Goal: Task Accomplishment & Management: Use online tool/utility

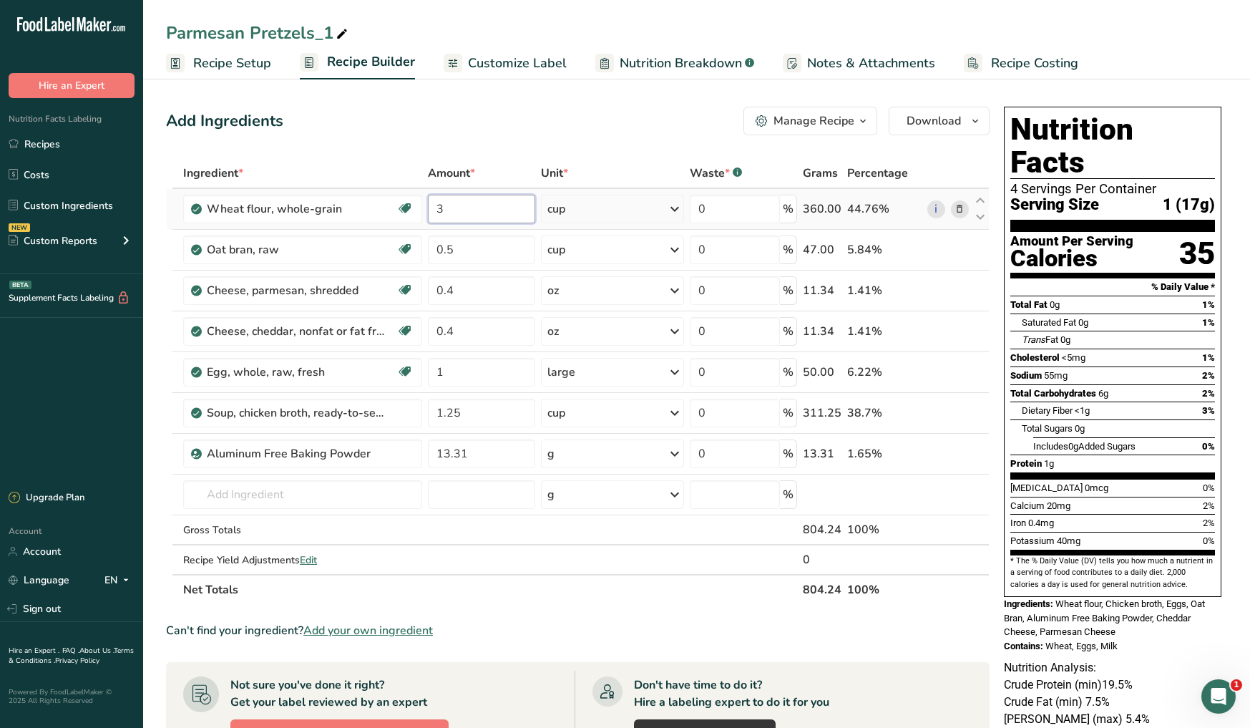
click at [499, 213] on input "3" at bounding box center [481, 209] width 107 height 29
type input "0.5"
click at [477, 296] on div "Ingredient * Amount * Unit * Waste * .a-a{fill:#347362;}.b-a{fill:#fff;} Grams …" at bounding box center [578, 381] width 824 height 447
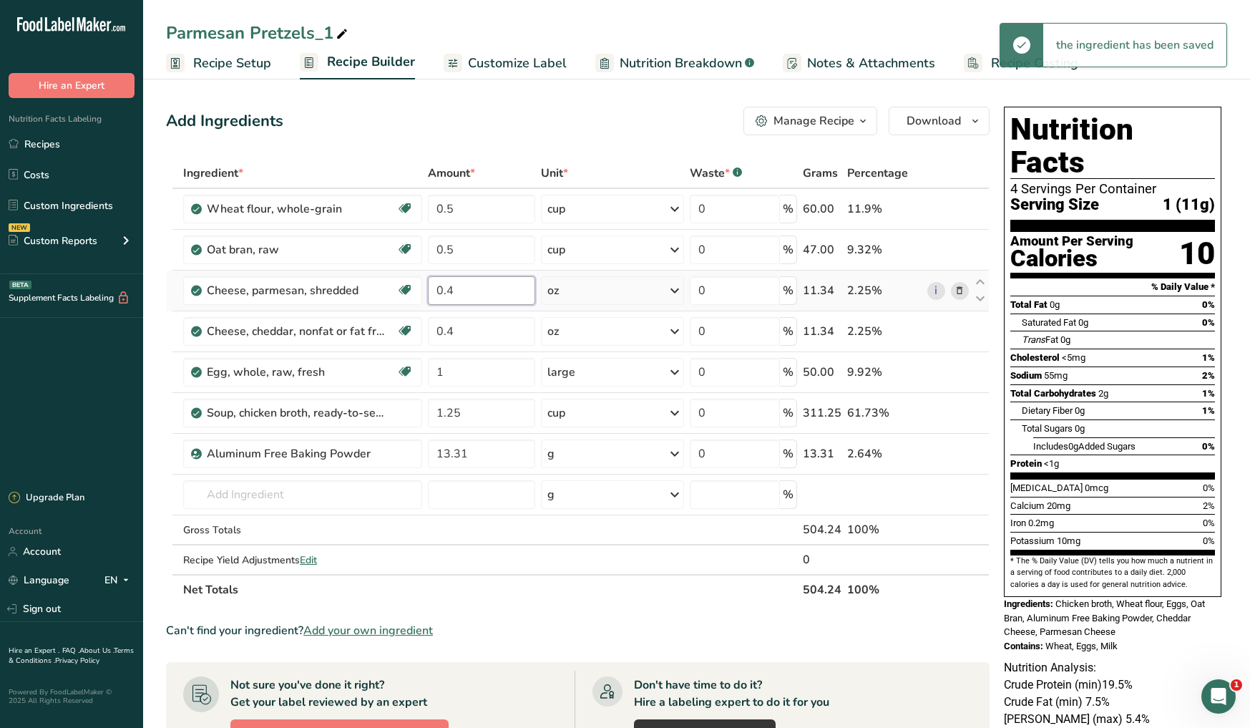
type input "0"
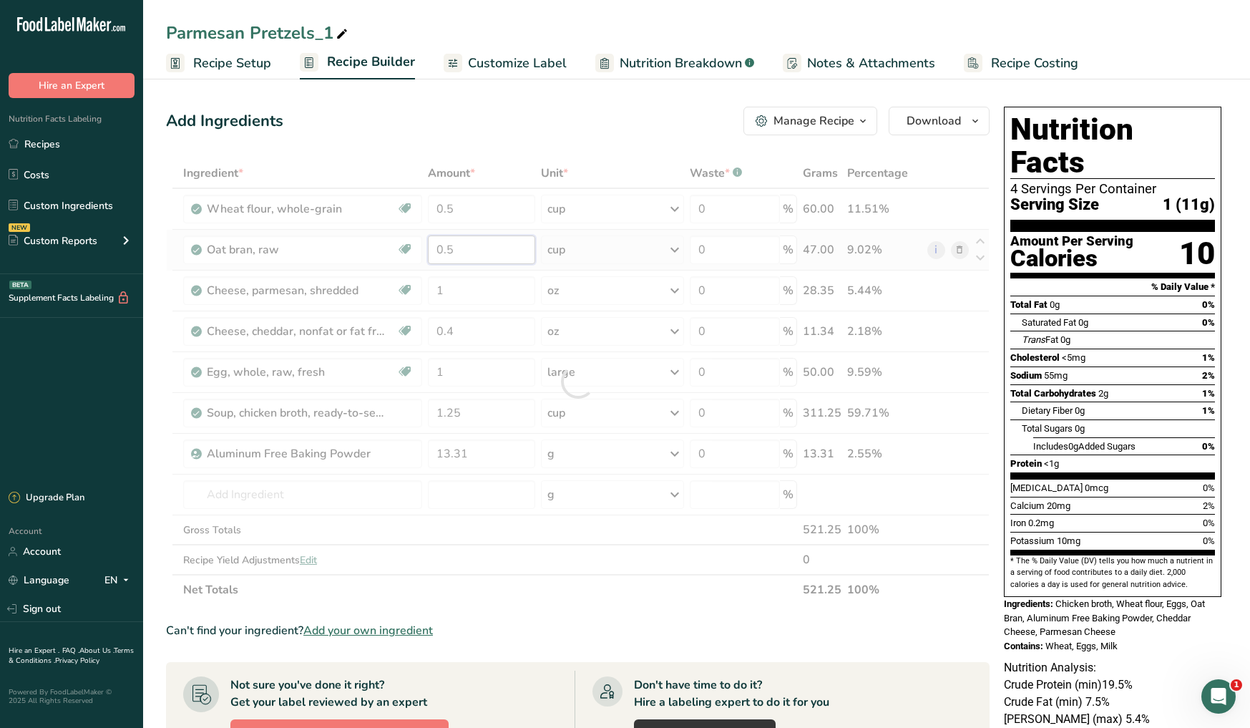
click at [482, 249] on div "Ingredient * Amount * Unit * Waste * .a-a{fill:#347362;}.b-a{fill:#fff;} Grams …" at bounding box center [578, 381] width 824 height 447
click at [963, 251] on div "Ingredient * Amount * Unit * Waste * .a-a{fill:#347362;}.b-a{fill:#fff;} Grams …" at bounding box center [578, 381] width 824 height 447
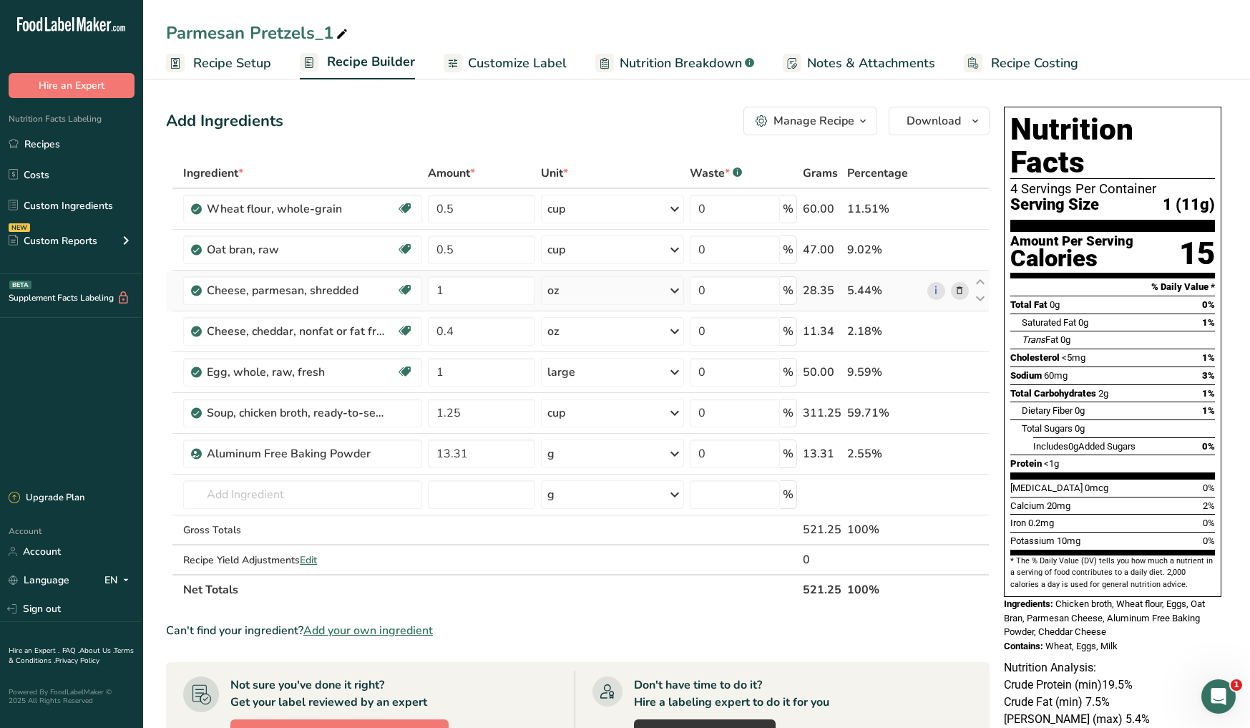
click at [959, 291] on icon at bounding box center [960, 290] width 10 height 15
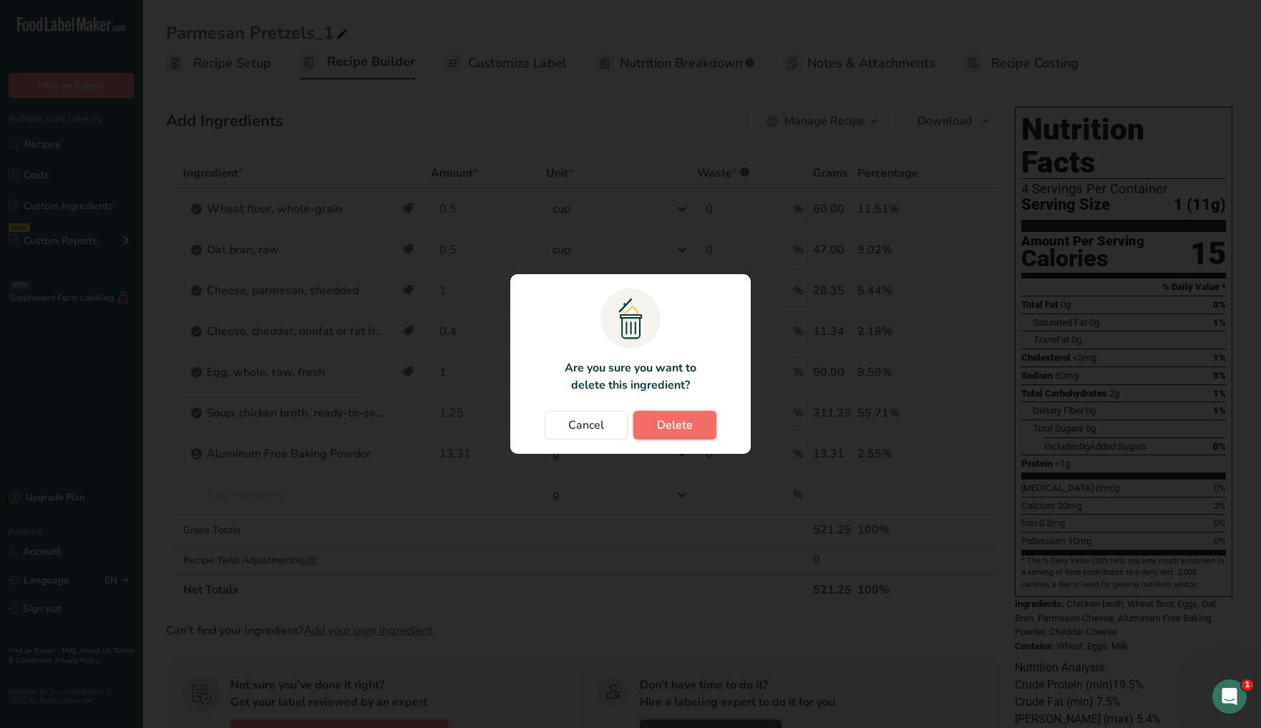
click at [679, 421] on span "Delete" at bounding box center [675, 425] width 36 height 17
type input "0.4"
type input "1"
type input "1.25"
type input "13.31"
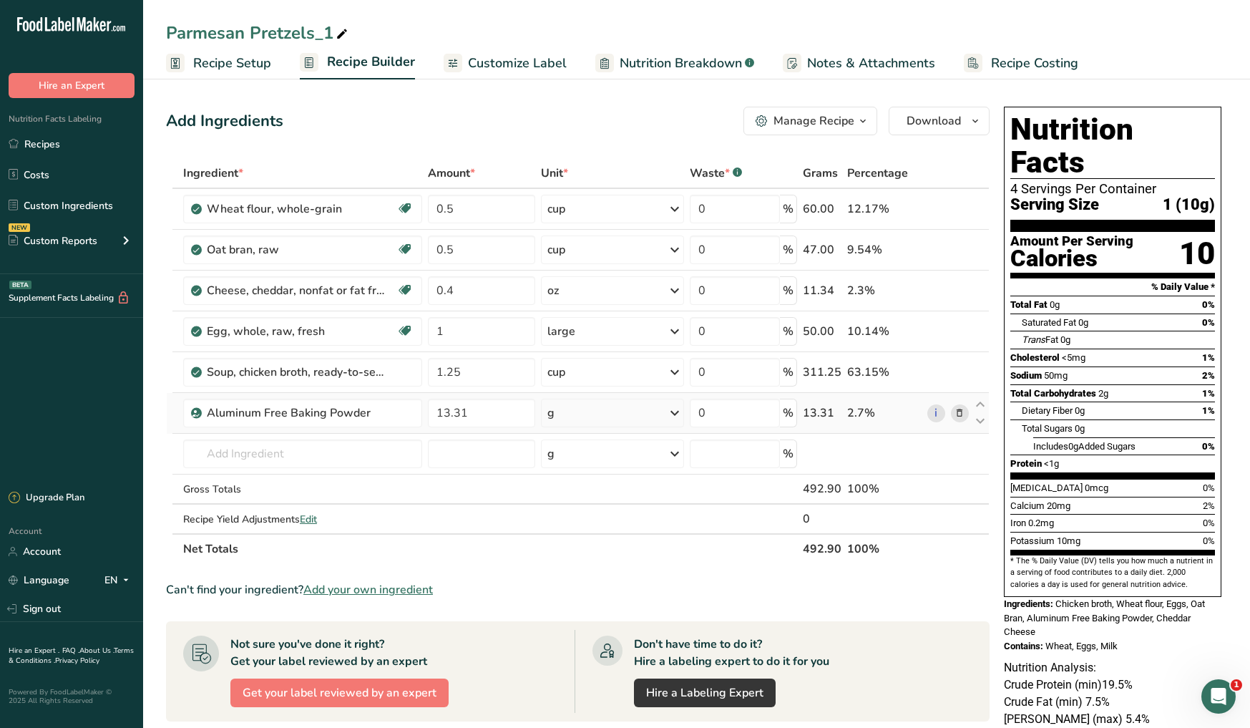
click at [964, 415] on icon at bounding box center [960, 413] width 10 height 15
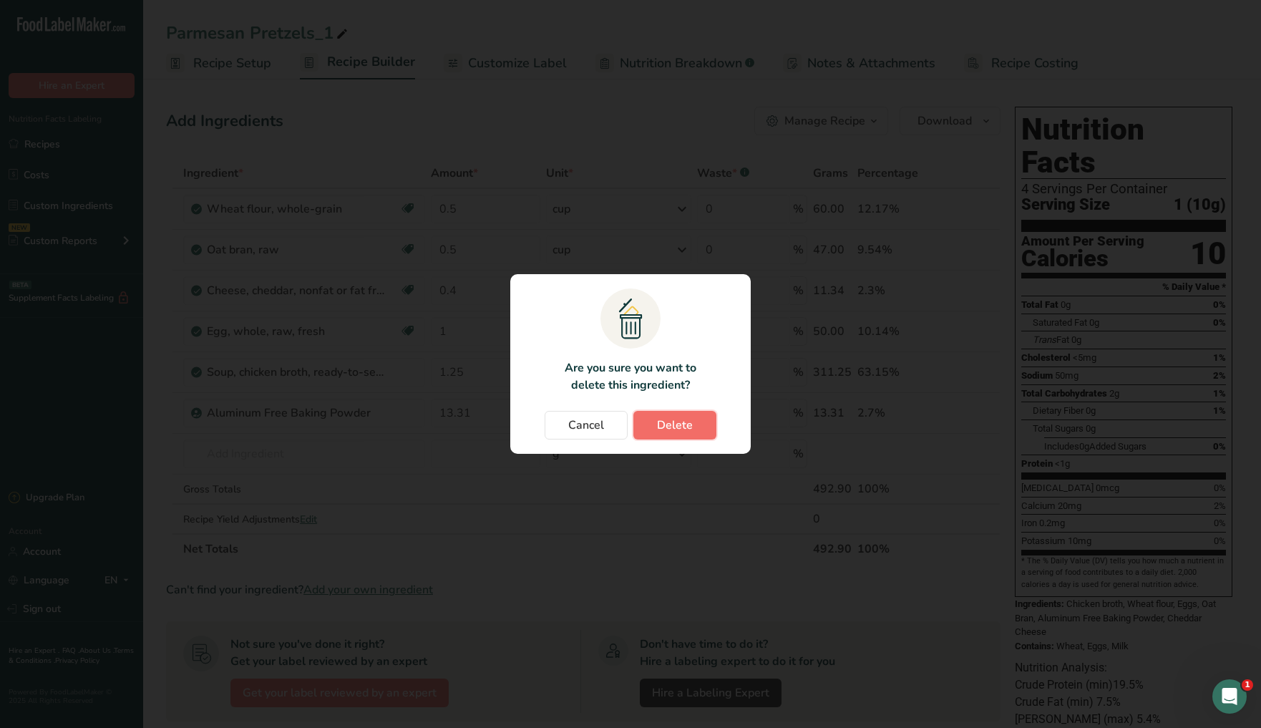
click at [702, 429] on button "Delete" at bounding box center [674, 425] width 83 height 29
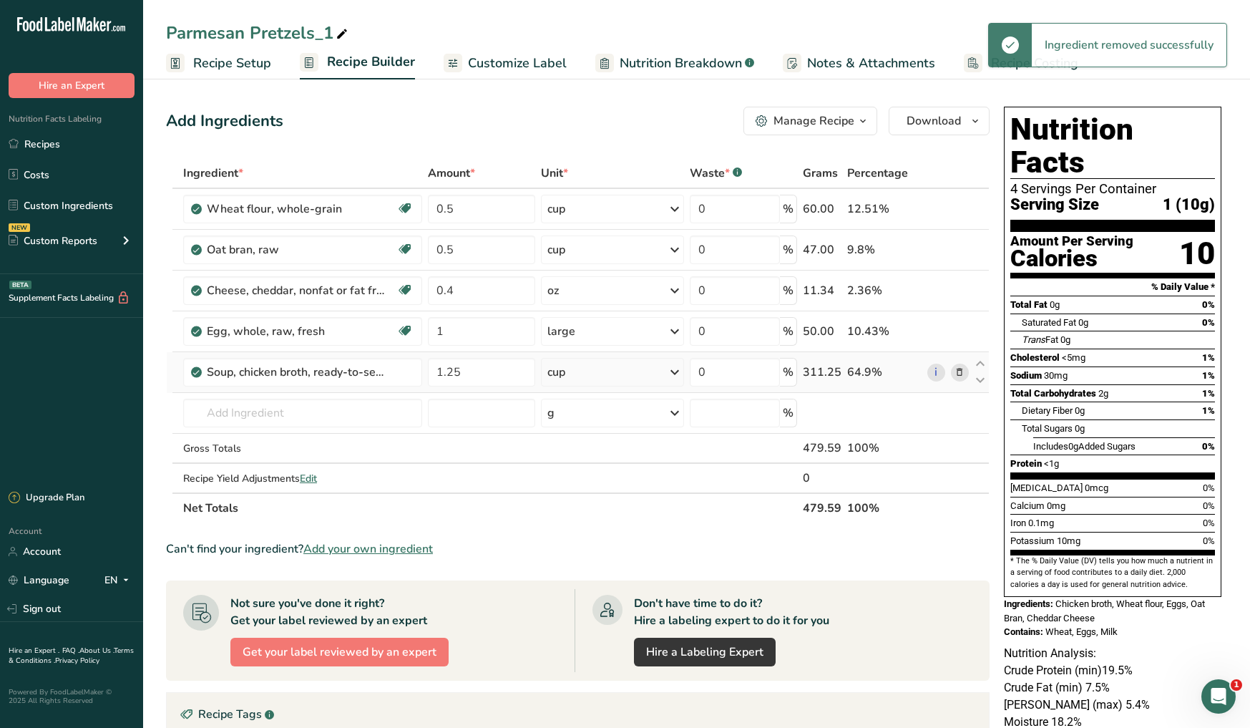
click at [958, 369] on icon at bounding box center [960, 372] width 10 height 15
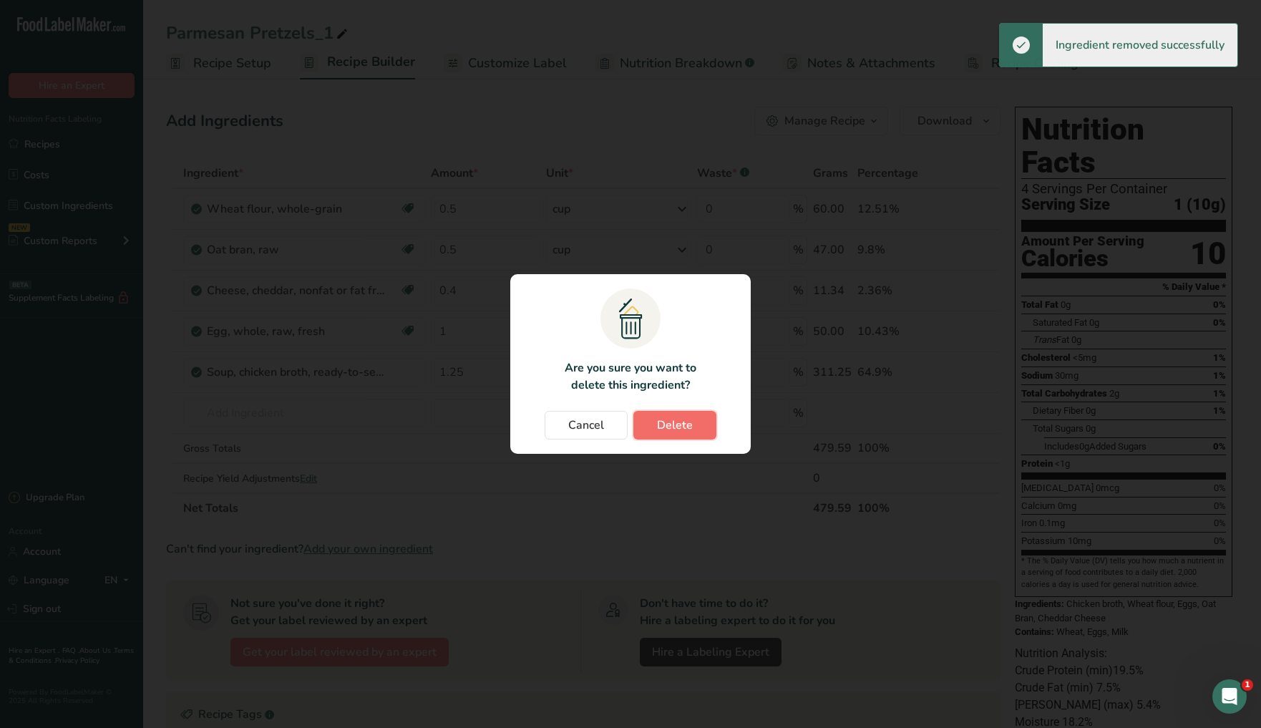
click at [686, 429] on span "Delete" at bounding box center [675, 425] width 36 height 17
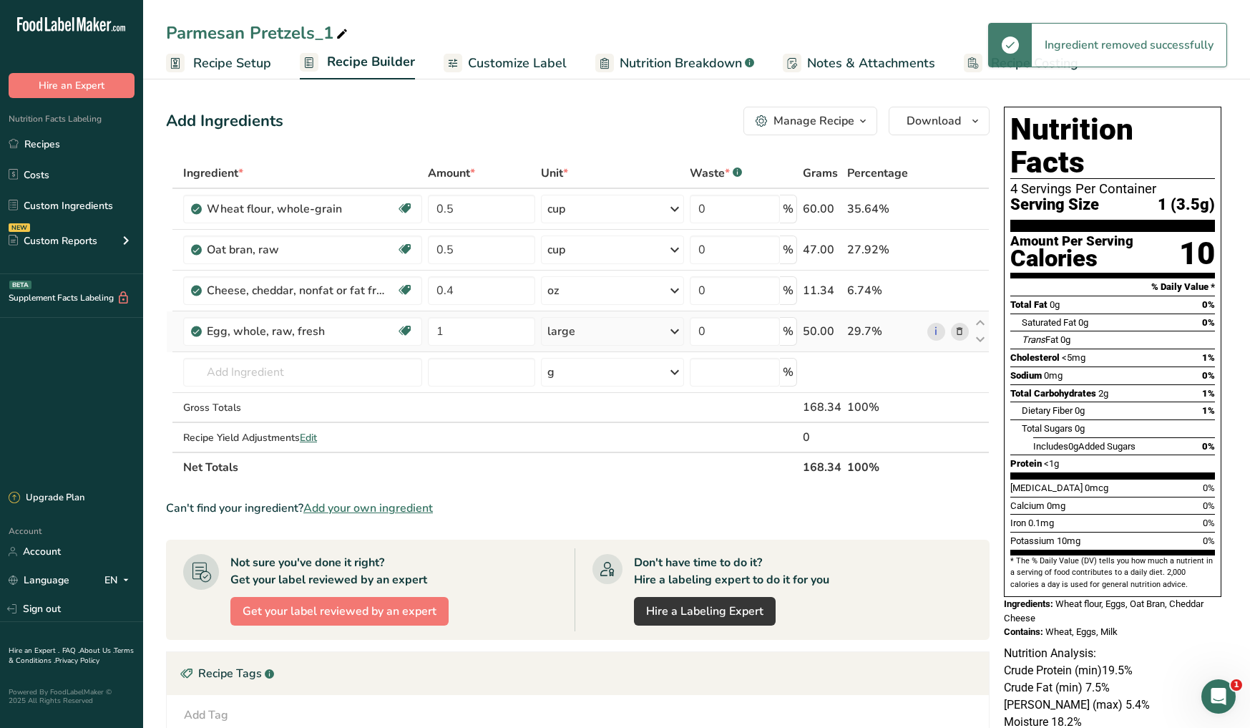
click at [956, 327] on icon at bounding box center [960, 331] width 10 height 15
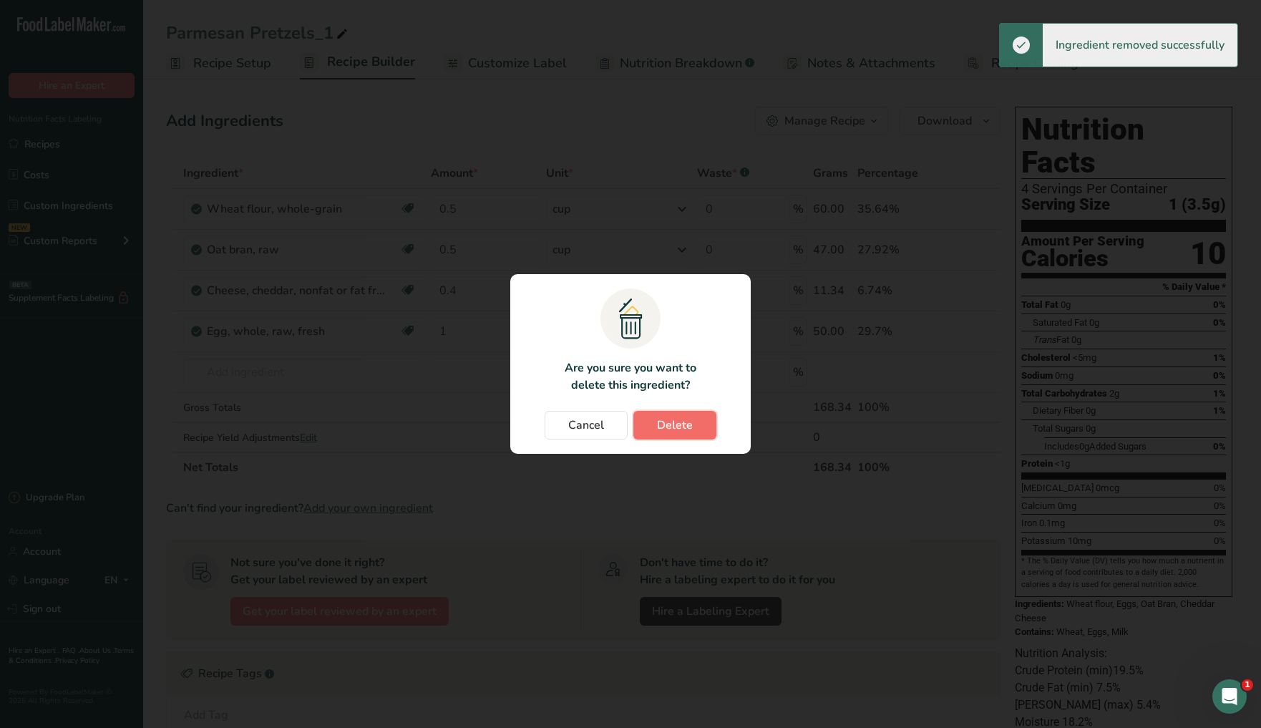
click at [653, 423] on button "Delete" at bounding box center [674, 425] width 83 height 29
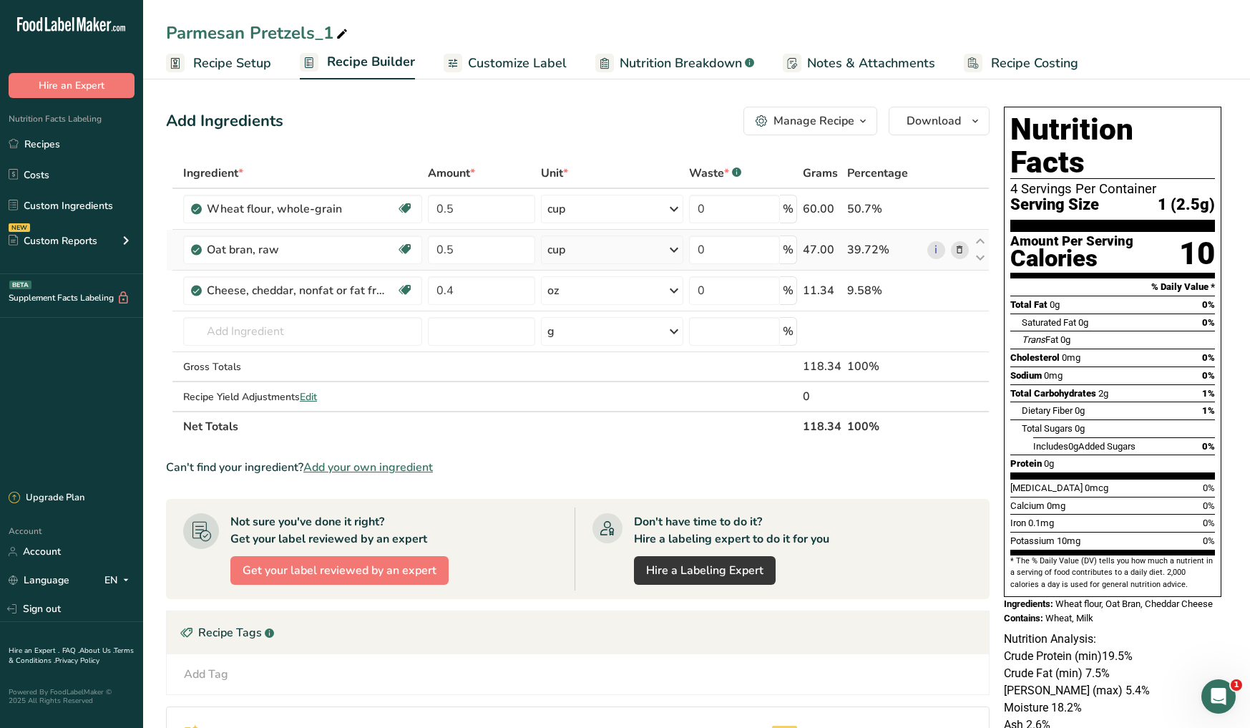
click at [956, 245] on icon at bounding box center [960, 250] width 10 height 15
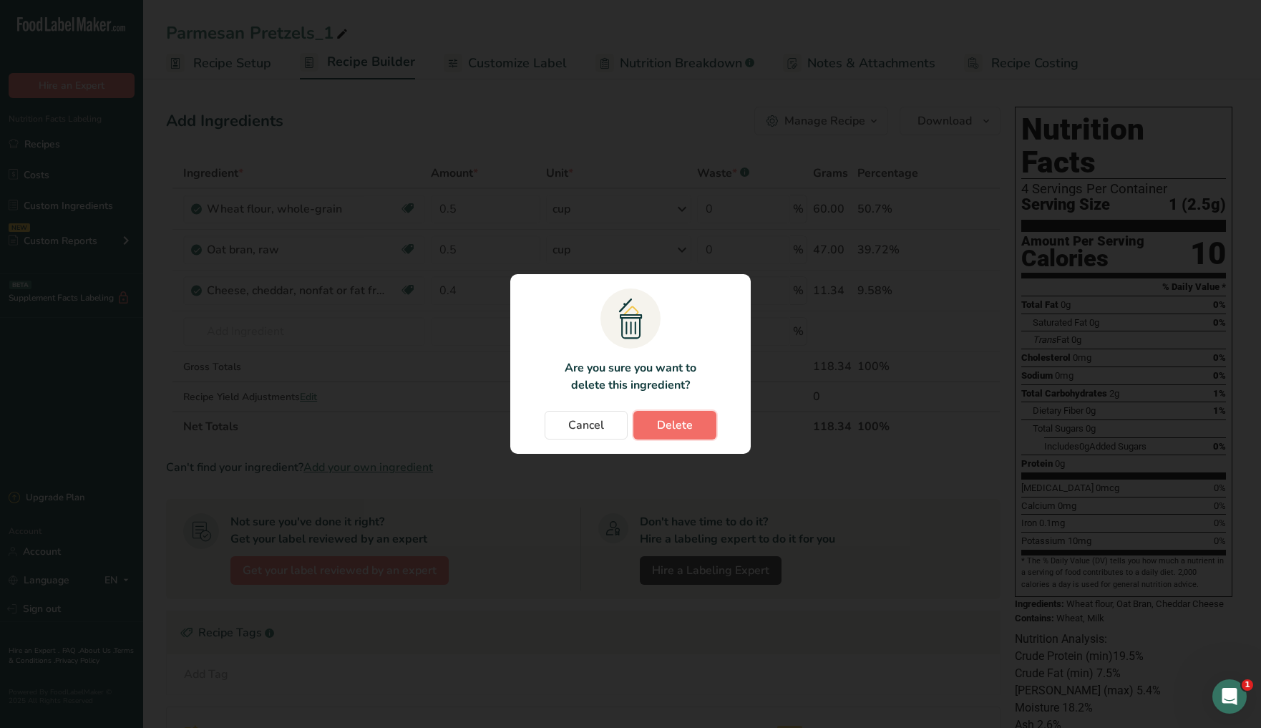
click at [709, 425] on button "Delete" at bounding box center [674, 425] width 83 height 29
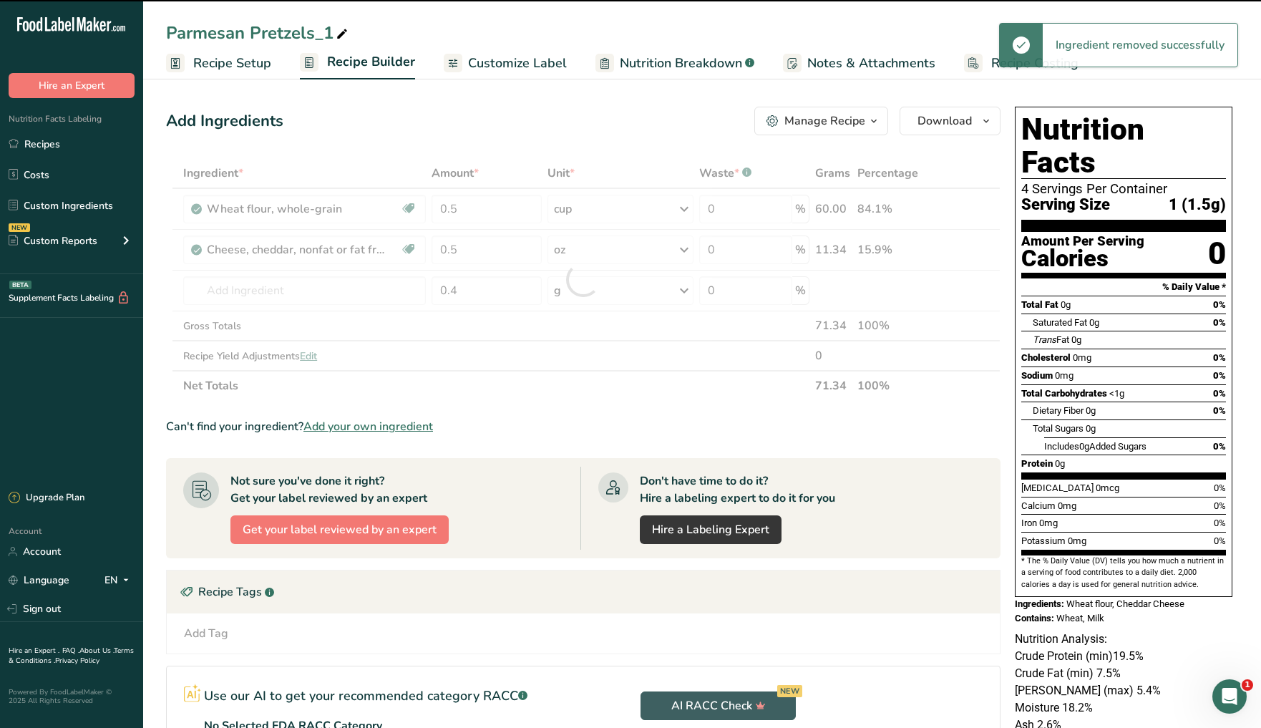
type input "0.4"
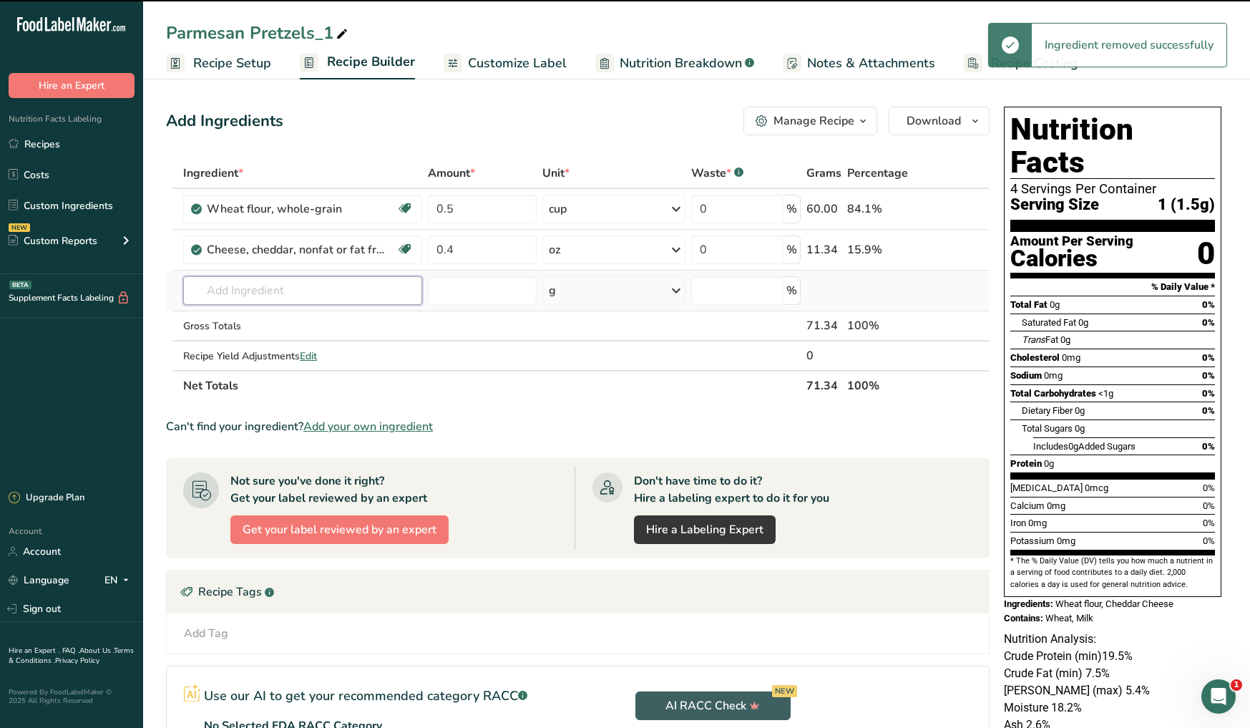
click at [275, 289] on input "text" at bounding box center [302, 290] width 239 height 29
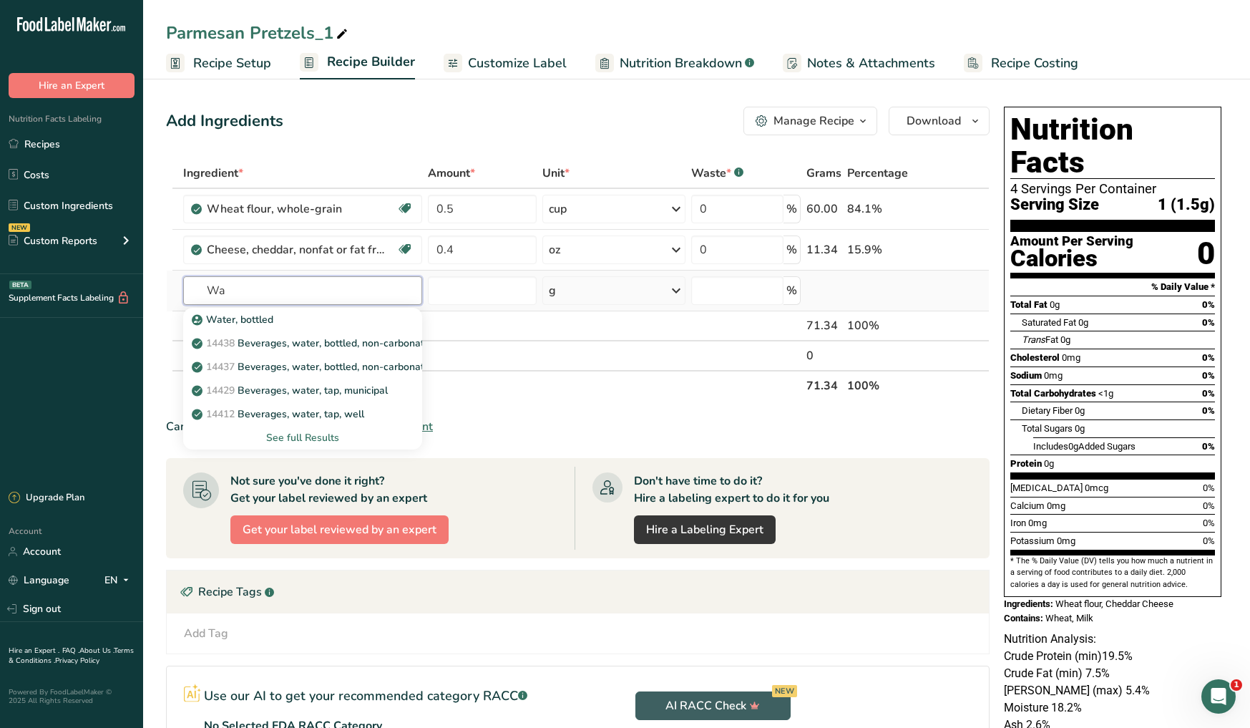
type input "W"
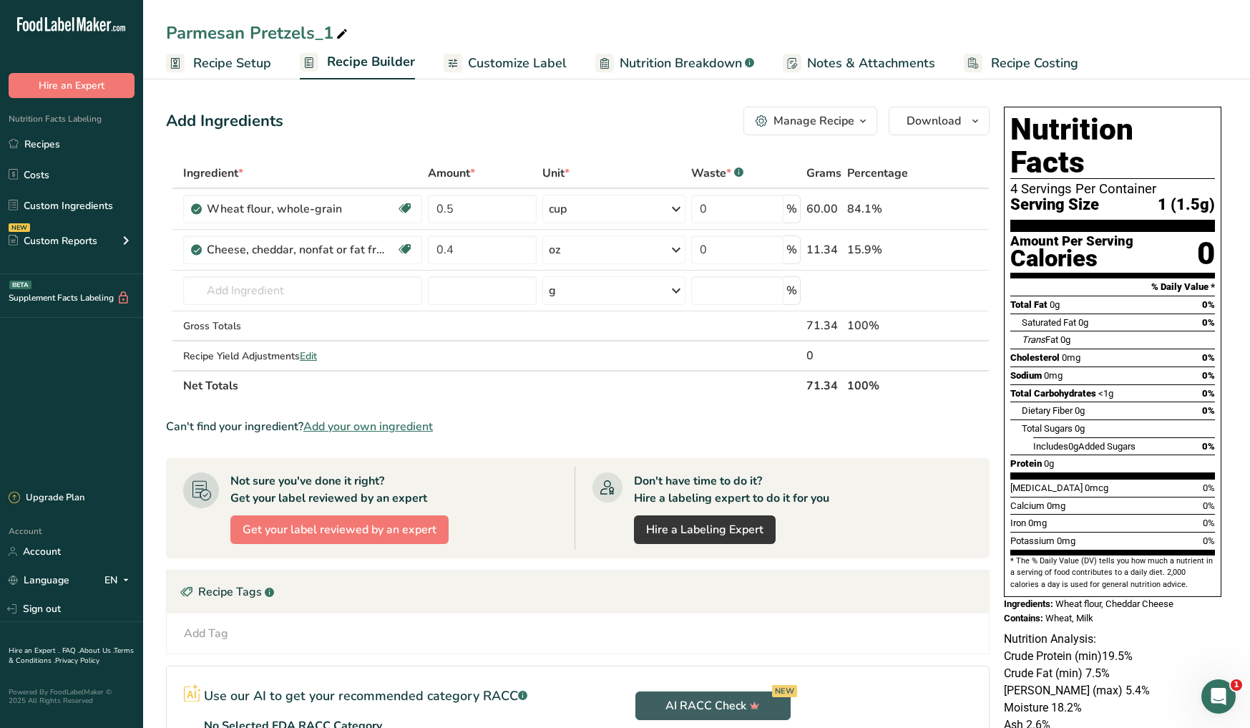
click at [610, 418] on div "Can't find your ingredient? Add your own ingredient" at bounding box center [578, 426] width 824 height 17
click at [248, 66] on span "Recipe Setup" at bounding box center [232, 63] width 78 height 19
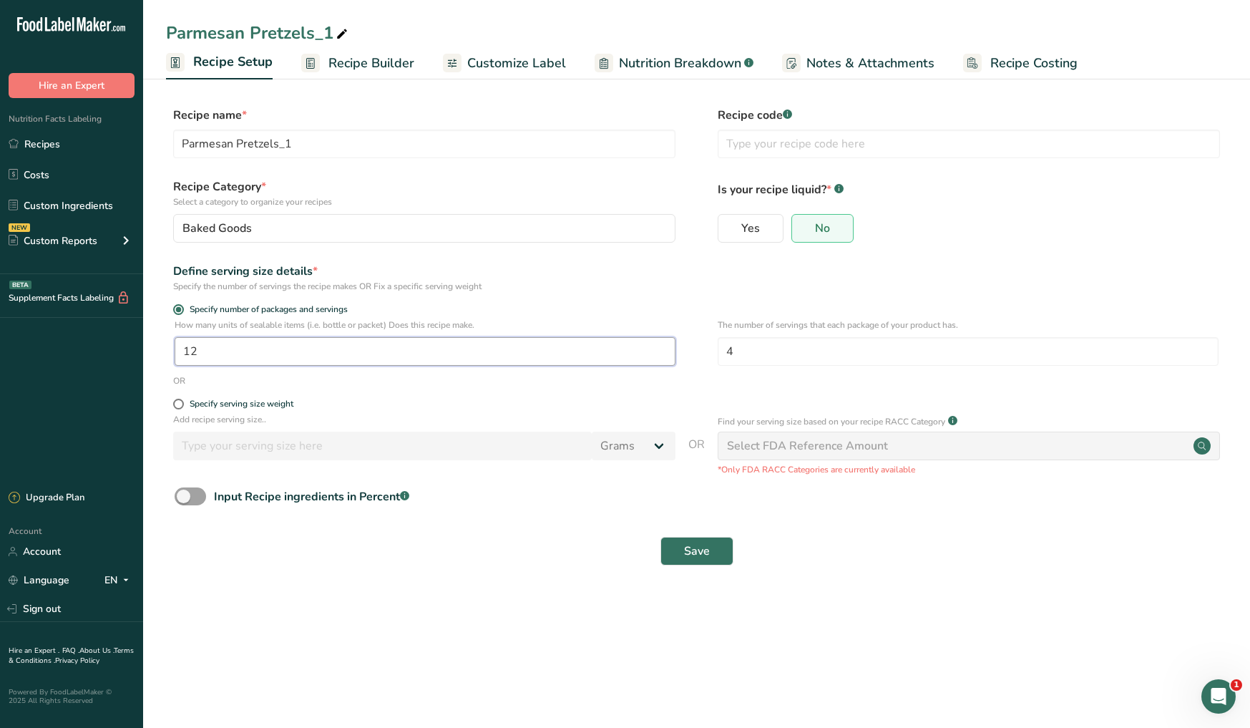
click at [265, 351] on input "12" at bounding box center [425, 351] width 501 height 29
type input "1"
type input "100"
click at [763, 356] on input "4" at bounding box center [968, 351] width 501 height 29
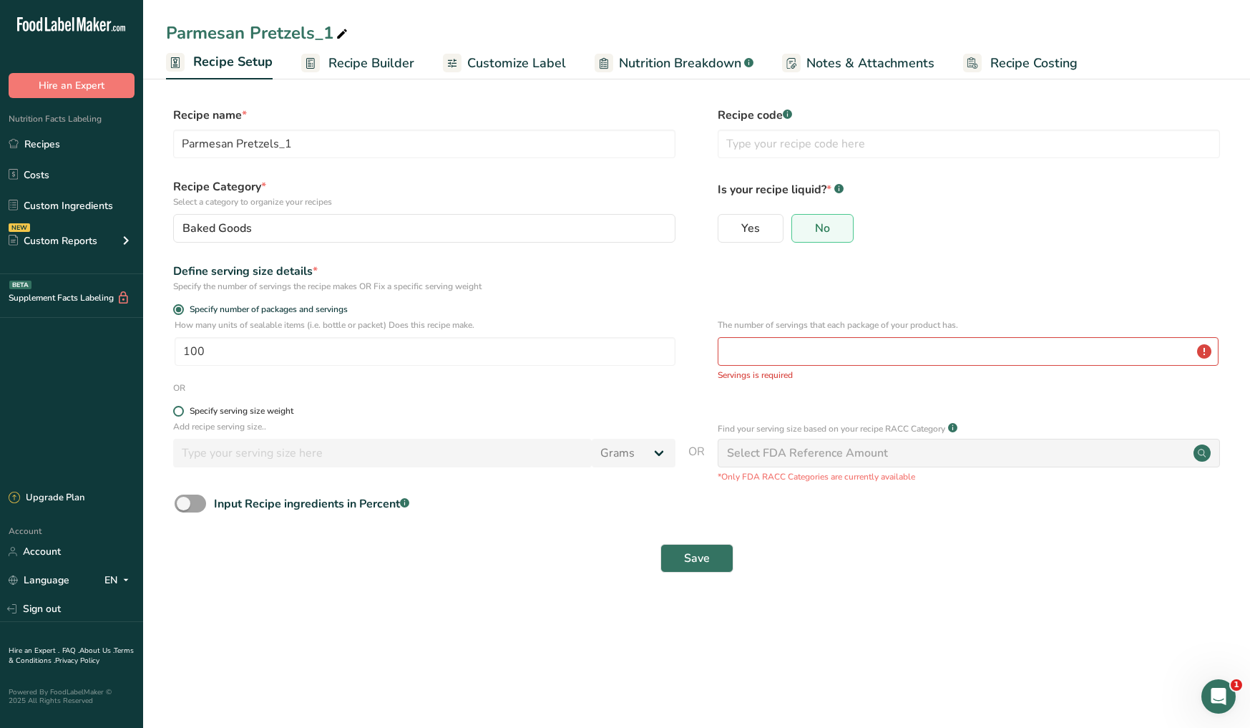
click at [181, 409] on span at bounding box center [178, 411] width 11 height 11
click at [181, 409] on input "Specify serving size weight" at bounding box center [177, 411] width 9 height 9
radio input "true"
radio input "false"
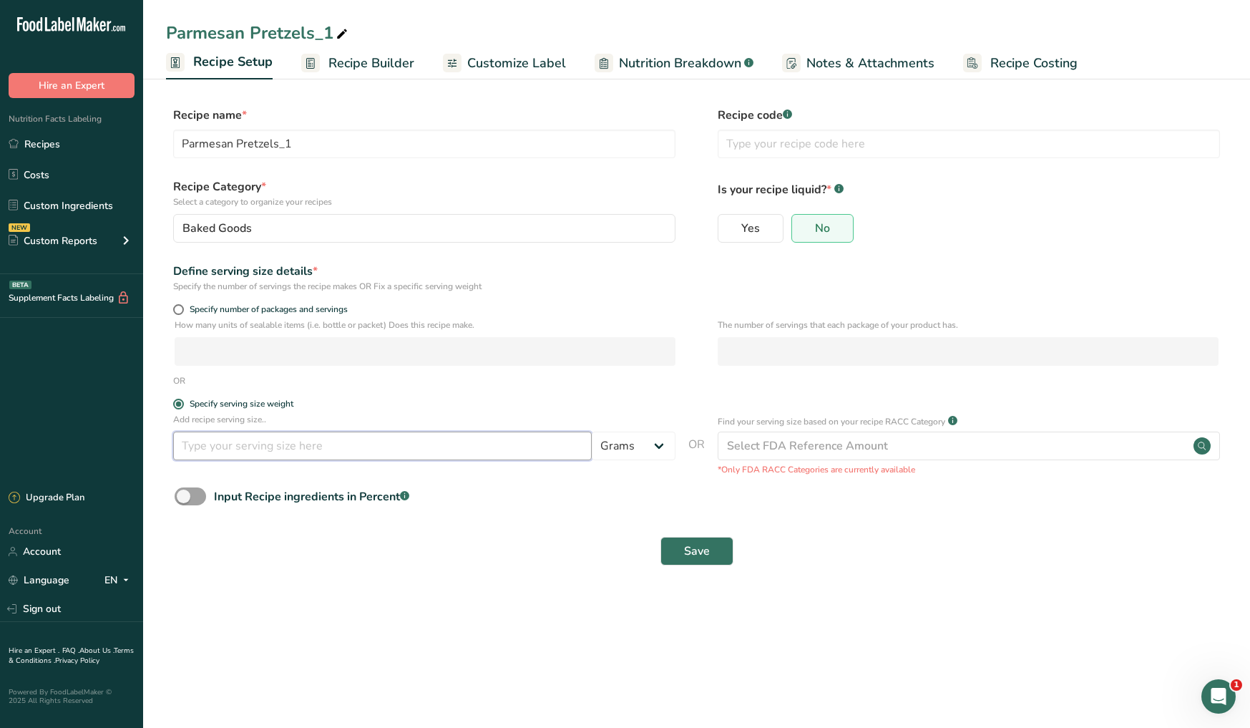
click at [297, 451] on input "number" at bounding box center [382, 446] width 419 height 29
click at [621, 454] on select "Grams kg mg mcg lb oz l mL fl oz tbsp tsp cup qt gallon" at bounding box center [634, 446] width 84 height 29
select select "5"
click at [592, 432] on select "Grams kg mg mcg lb oz l mL fl oz tbsp tsp cup qt gallon" at bounding box center [634, 446] width 84 height 29
click at [516, 447] on input "number" at bounding box center [382, 446] width 419 height 29
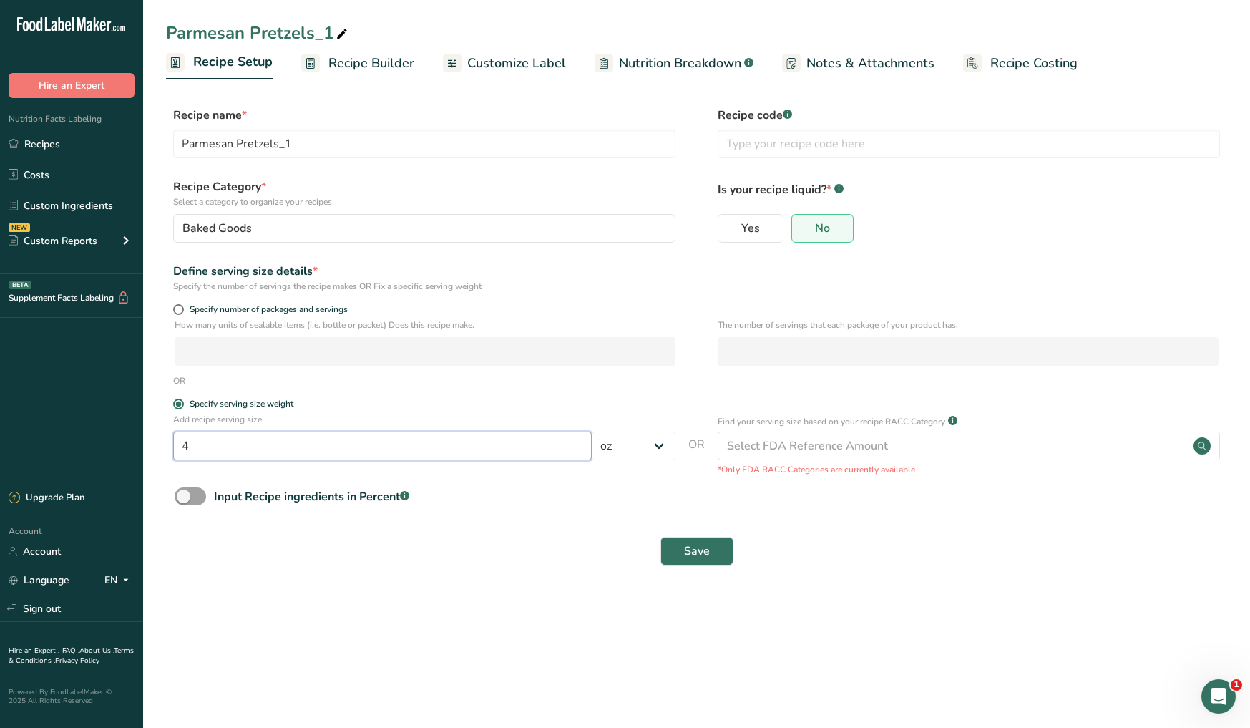
type input "4"
click at [574, 555] on div "Save" at bounding box center [697, 551] width 1044 height 29
click at [866, 449] on div "Select FDA Reference Amount" at bounding box center [807, 445] width 161 height 17
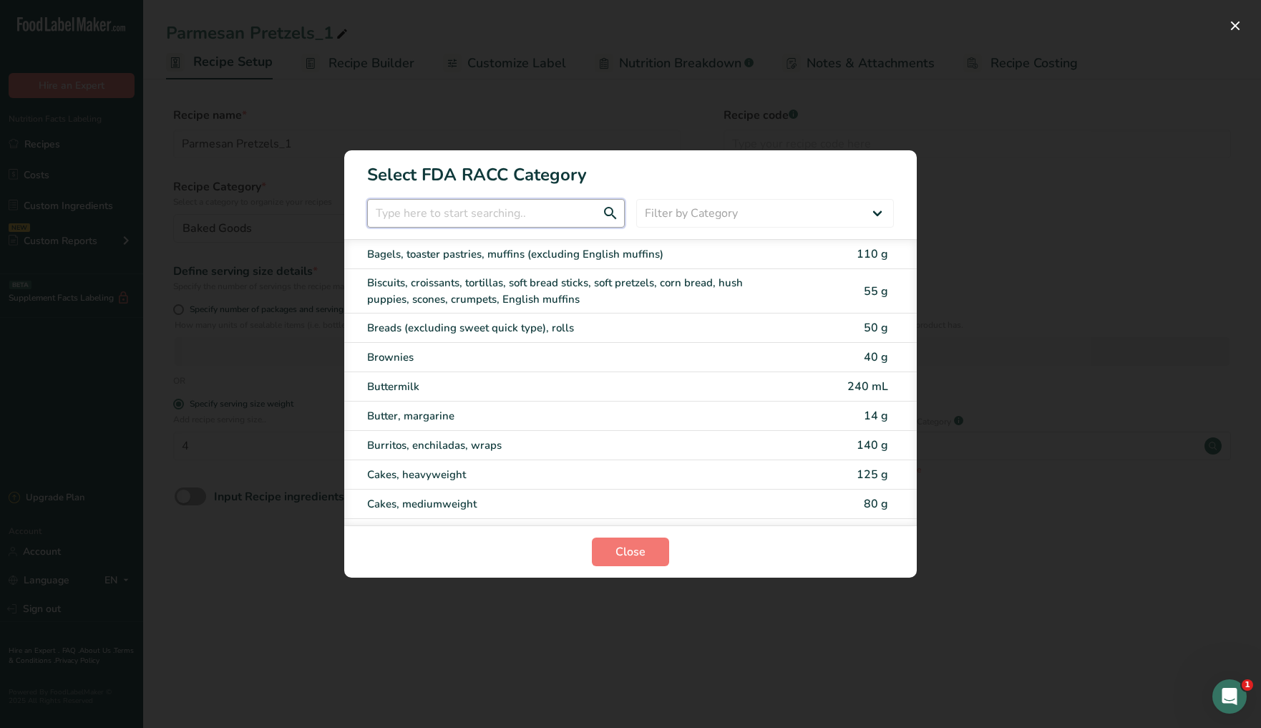
click at [538, 210] on input "RACC Category Selection Modal" at bounding box center [496, 213] width 258 height 29
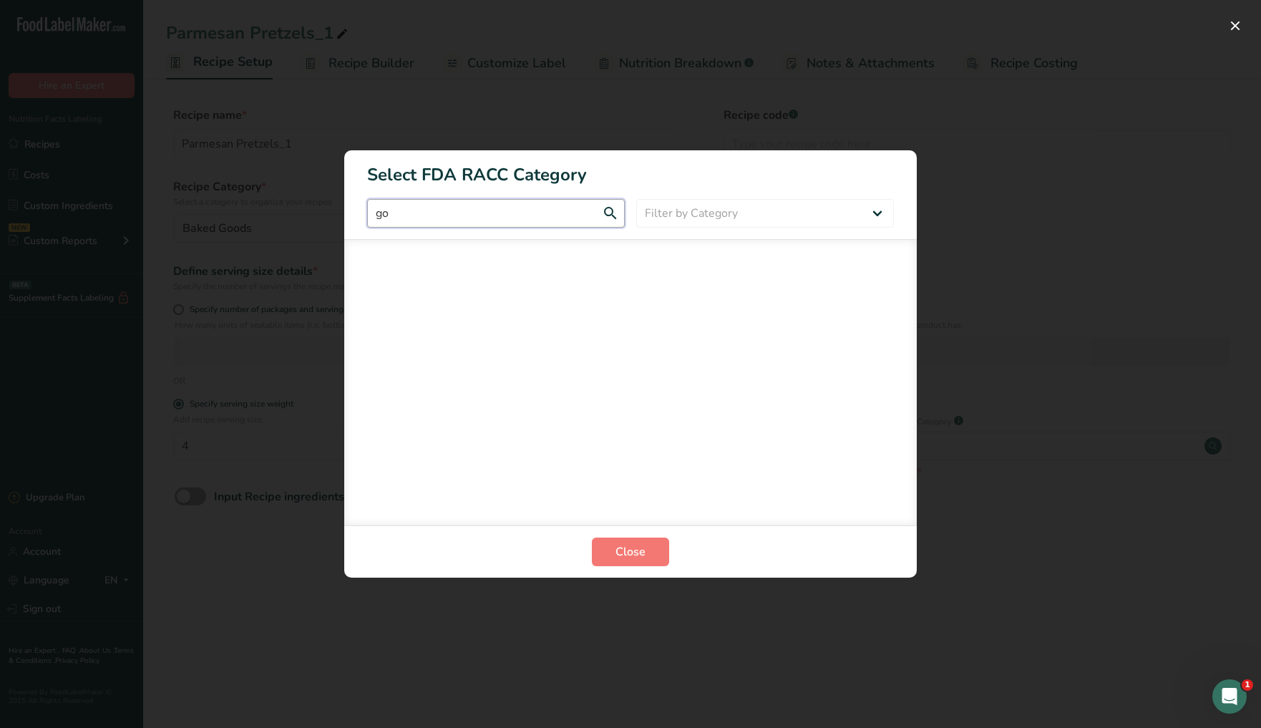
type input "g"
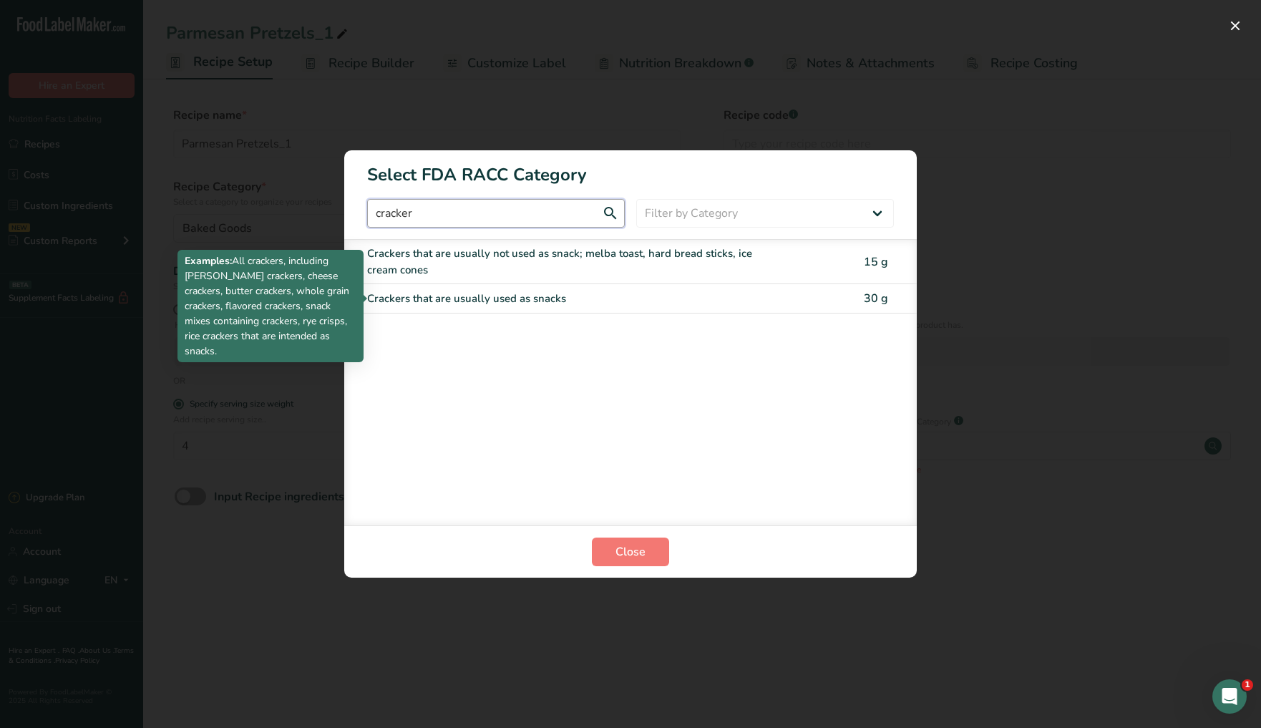
type input "cracker"
click at [573, 300] on div "Crackers that are usually used as snacks" at bounding box center [570, 299] width 407 height 16
type input "30"
select select "0"
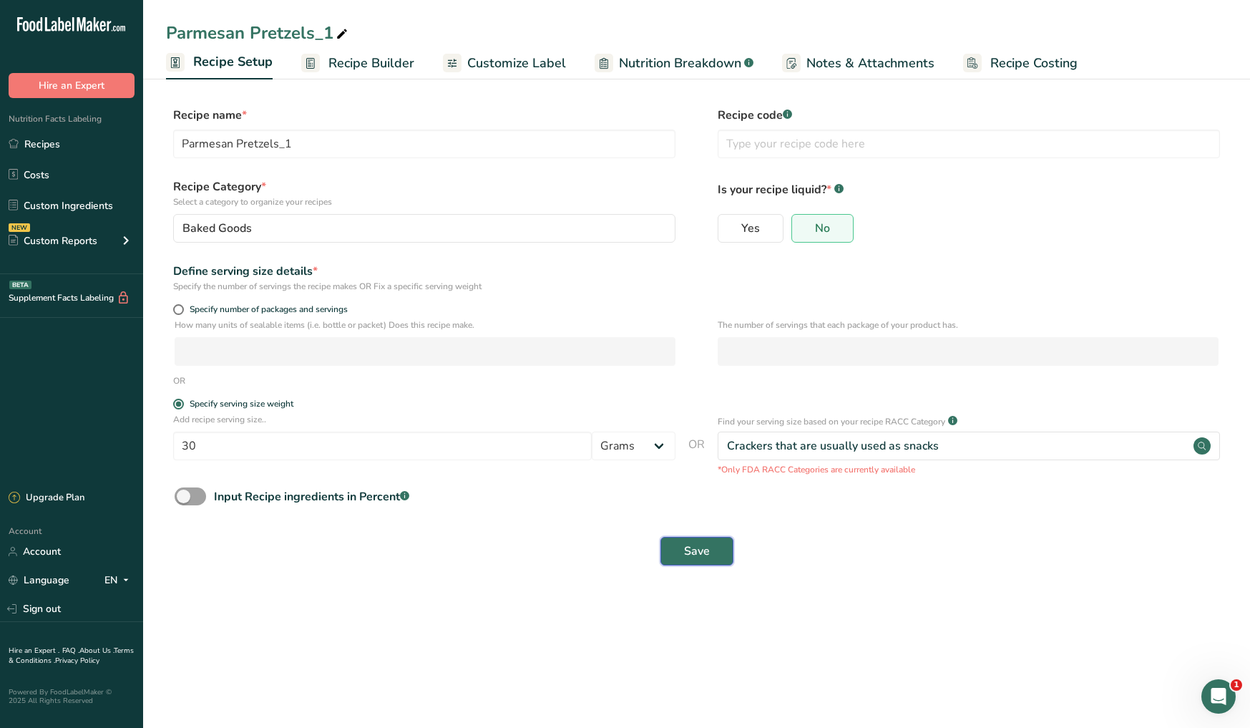
click at [687, 558] on span "Save" at bounding box center [697, 551] width 26 height 17
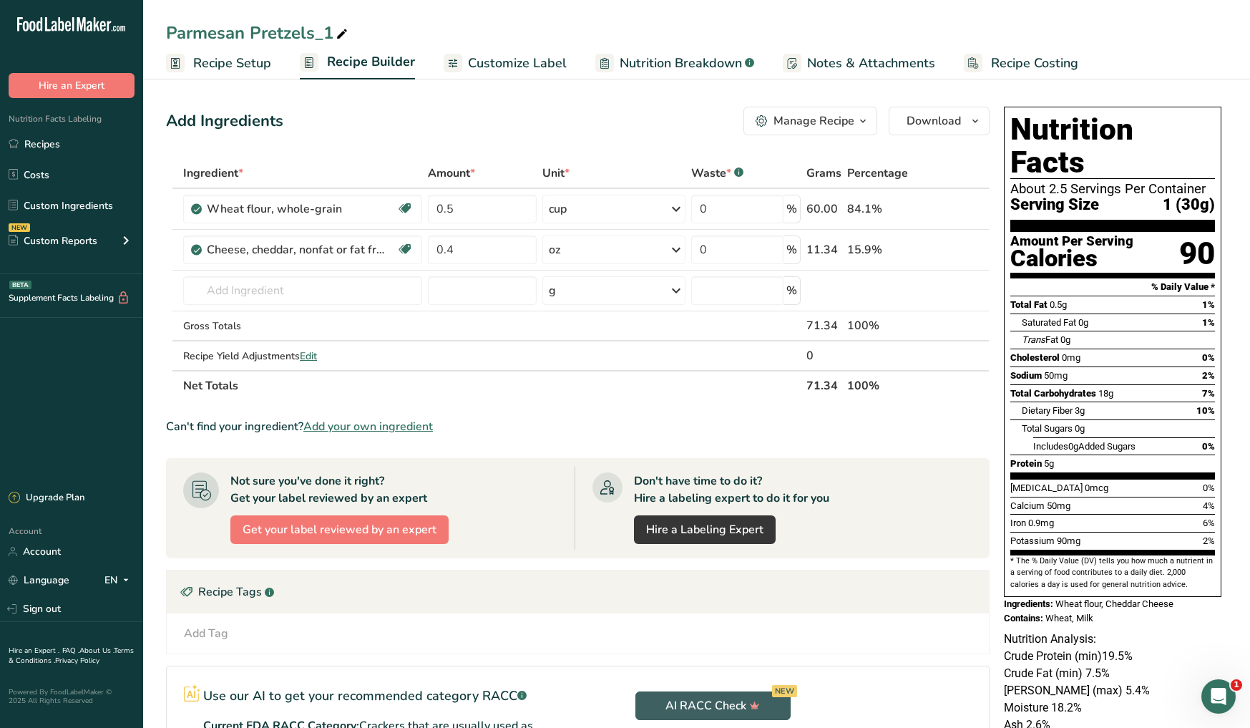
click at [276, 36] on div "Parmesan Pretzels_1" at bounding box center [258, 33] width 185 height 26
drag, startPoint x: 336, startPoint y: 35, endPoint x: 142, endPoint y: 29, distance: 194.0
click at [142, 29] on div ".a-20{fill:#fff;} Hire an Expert Nutrition Facts Labeling Recipes Costs Custom …" at bounding box center [625, 454] width 1250 height 901
type input "C"
type input "Cheddar"
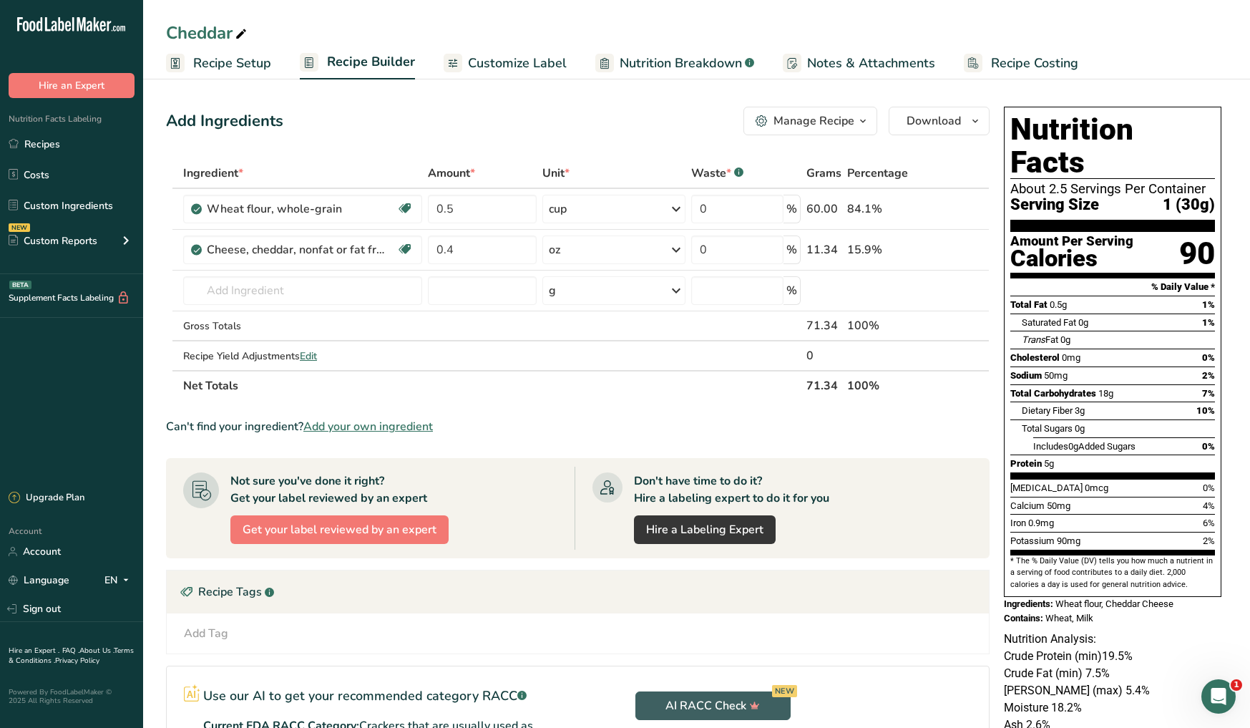
click at [230, 35] on div "Cheddar" at bounding box center [208, 33] width 84 height 26
type input "Cheddar Guppies"
click at [242, 35] on div "Cheddar Guppies" at bounding box center [243, 33] width 154 height 26
type input "Cheddar Cheese Guppies"
